Goal: Information Seeking & Learning: Learn about a topic

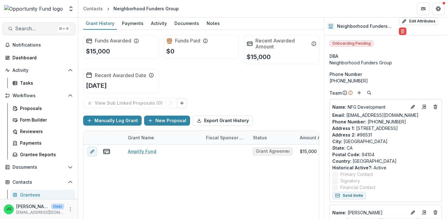
scroll to position [386, 0]
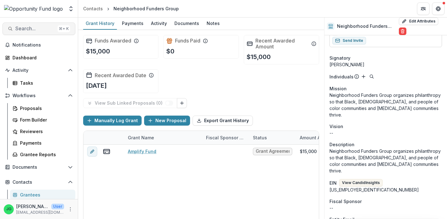
click at [42, 28] on span "Search..." at bounding box center [35, 29] width 40 height 6
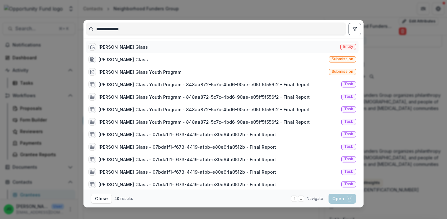
type input "**********"
click at [110, 45] on div "[PERSON_NAME] Glass" at bounding box center [122, 47] width 49 height 7
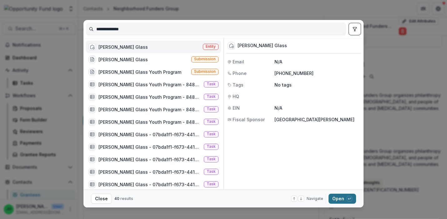
click at [346, 197] on button "Open with enter key" at bounding box center [343, 199] width 28 height 10
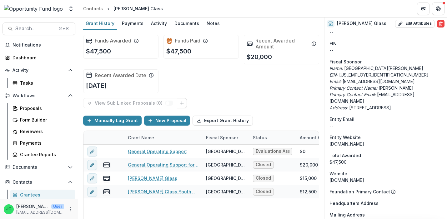
scroll to position [401, 0]
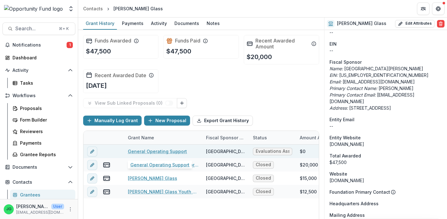
click at [142, 152] on link "General Operating Support" at bounding box center [157, 151] width 59 height 7
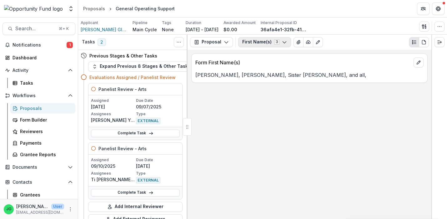
click at [269, 43] on button "First Name(s) 3" at bounding box center [264, 42] width 53 height 10
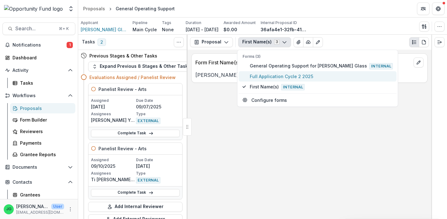
click at [274, 75] on span "Full Application Cycle 2 2025" at bounding box center [321, 76] width 143 height 7
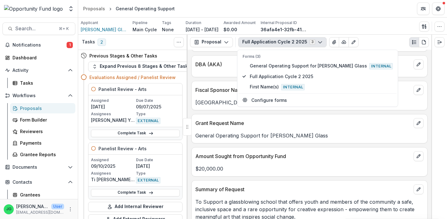
scroll to position [152, 0]
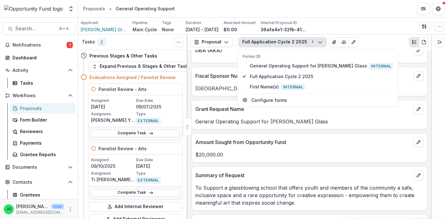
click at [273, 181] on div "To Support a glassblowing school that offers youth and members of the community…" at bounding box center [310, 193] width 236 height 26
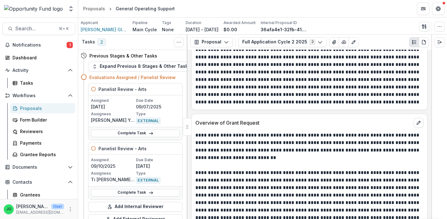
scroll to position [807, 0]
